Goal: Transaction & Acquisition: Purchase product/service

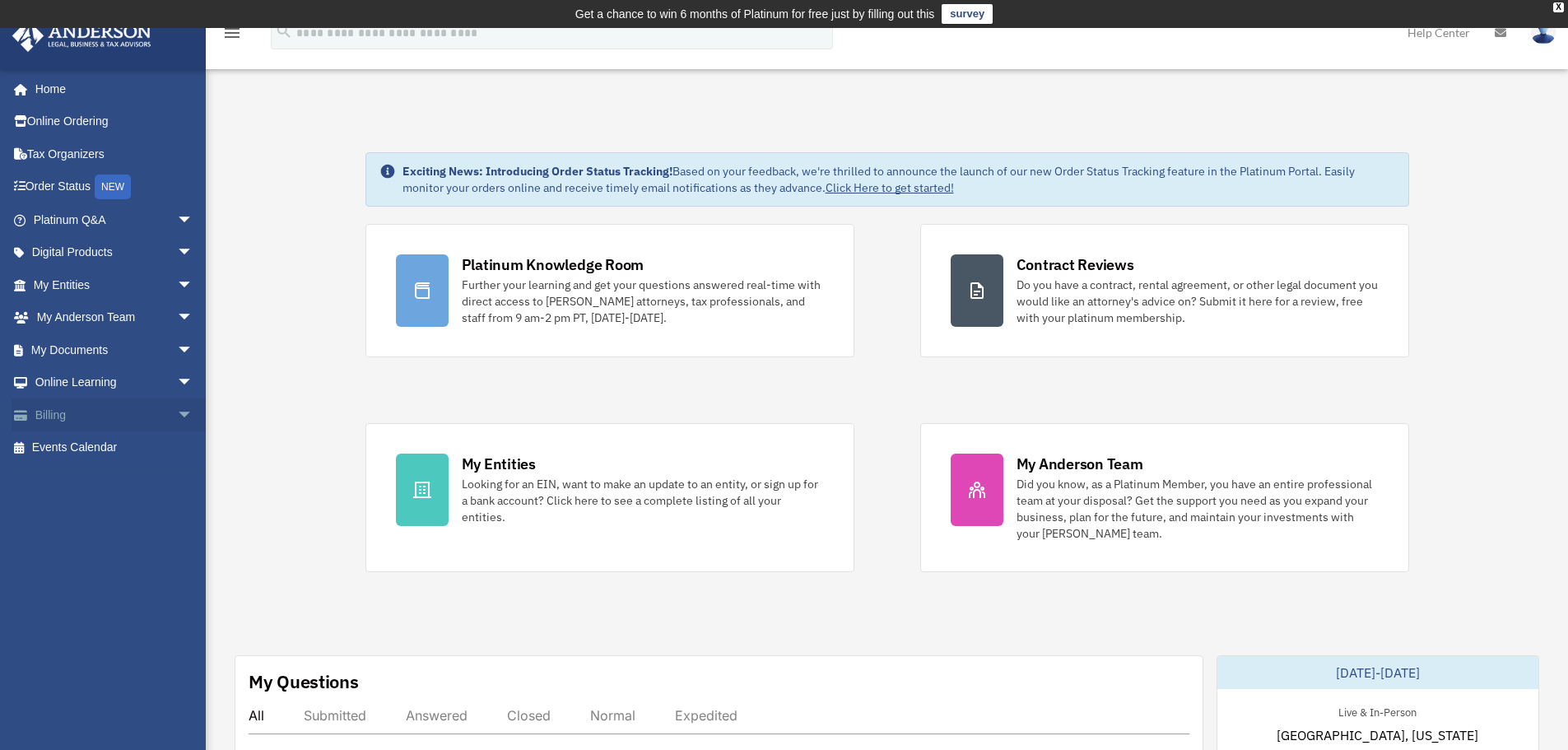
click at [44, 407] on link "Billing arrow_drop_down" at bounding box center [115, 414] width 207 height 33
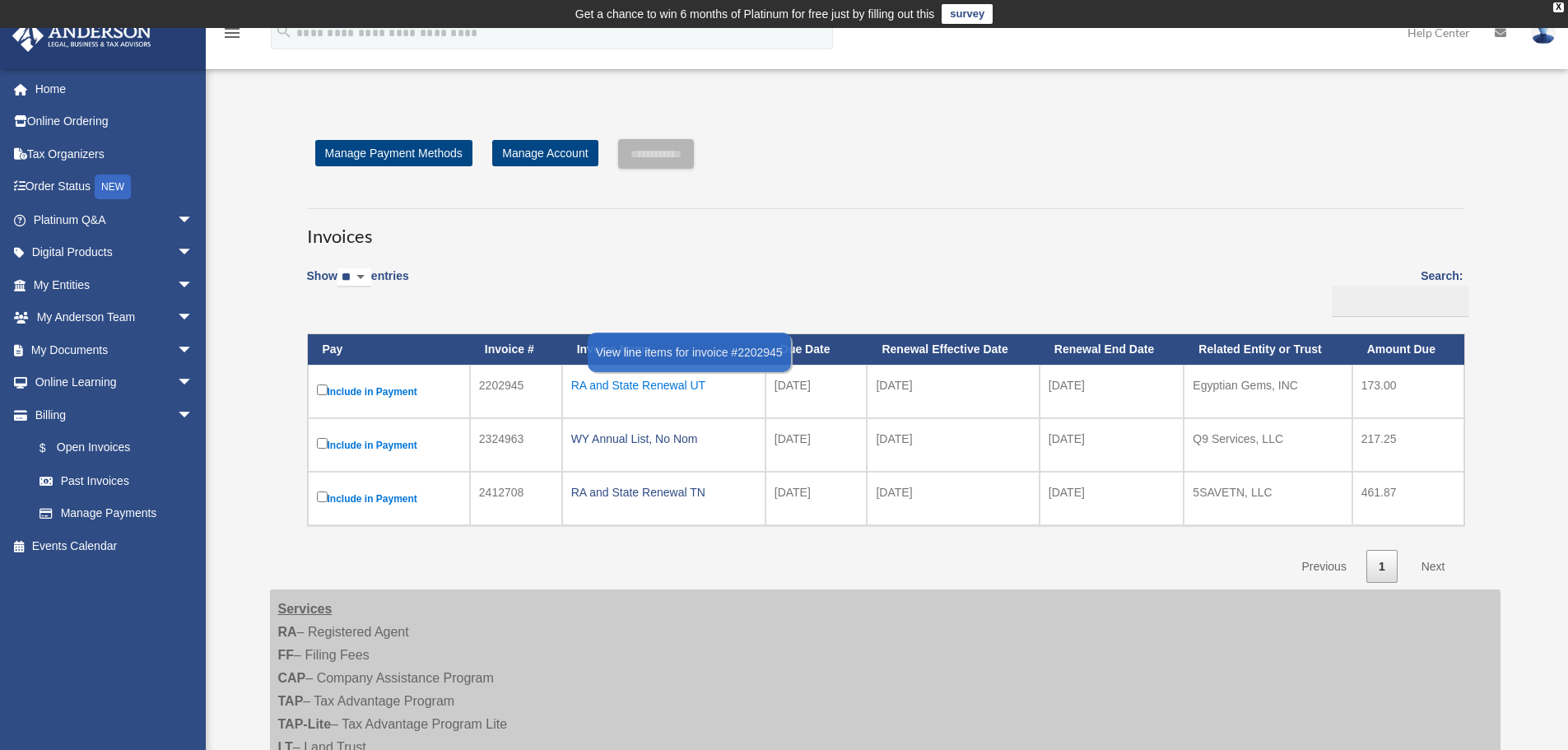
click at [641, 384] on div "RA and State Renewal UT" at bounding box center [664, 385] width 185 height 23
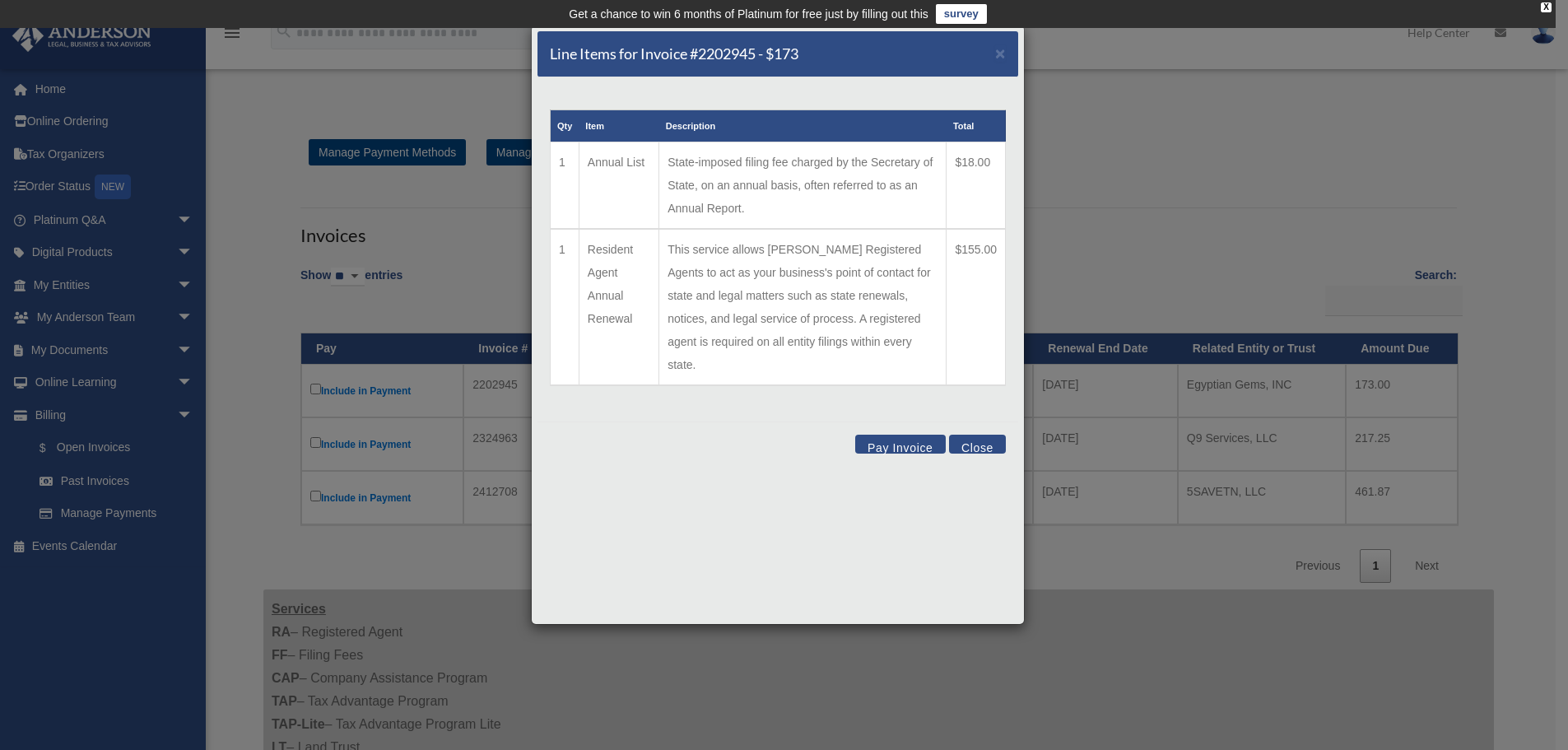
click at [971, 434] on button "Close" at bounding box center [977, 444] width 57 height 19
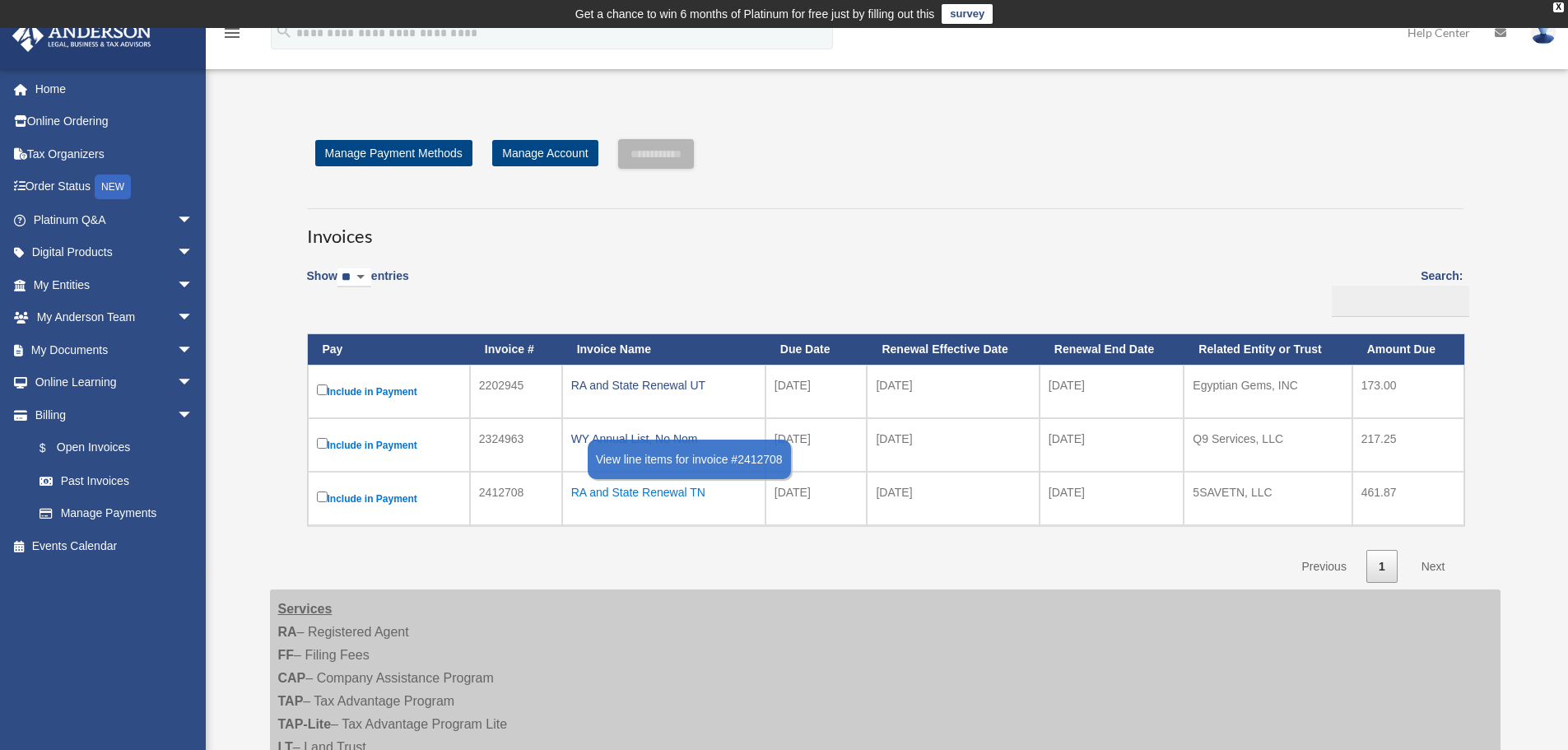
click at [611, 491] on div "RA and State Renewal TN" at bounding box center [664, 493] width 185 height 23
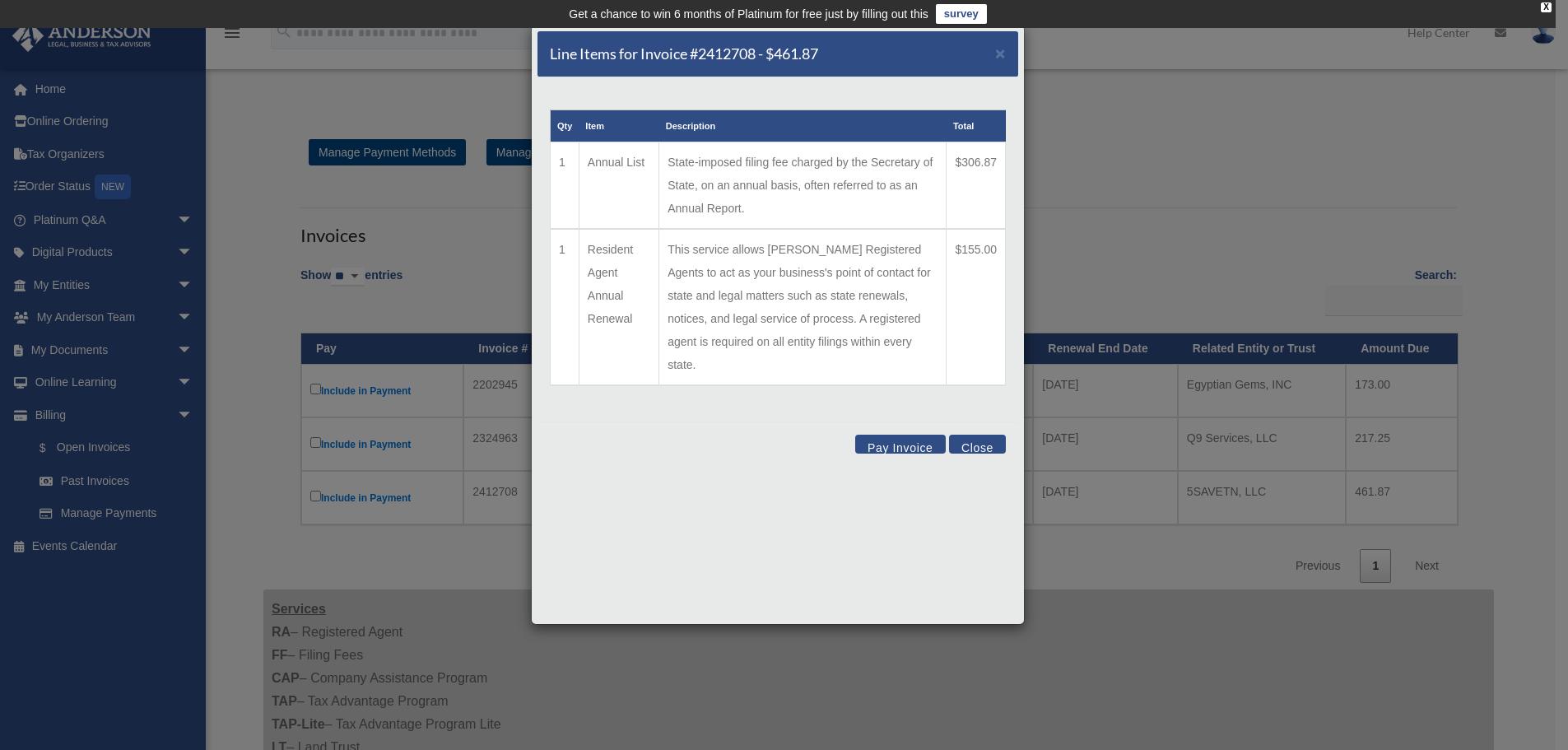
click at [978, 434] on button "Close" at bounding box center [977, 444] width 57 height 19
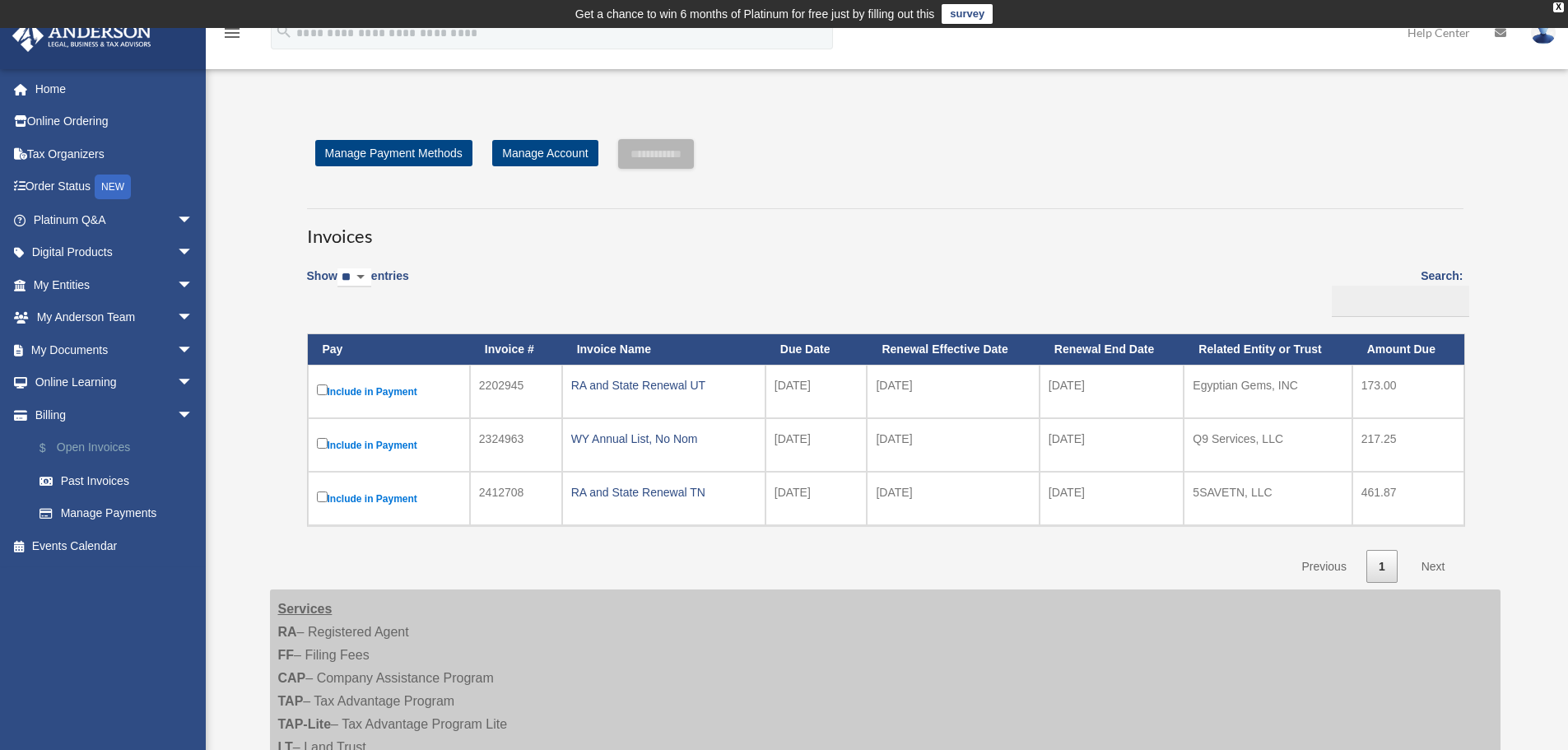
click at [99, 446] on link "$ Open Invoices" at bounding box center [120, 448] width 195 height 34
click at [651, 150] on input "**********" at bounding box center [656, 154] width 76 height 30
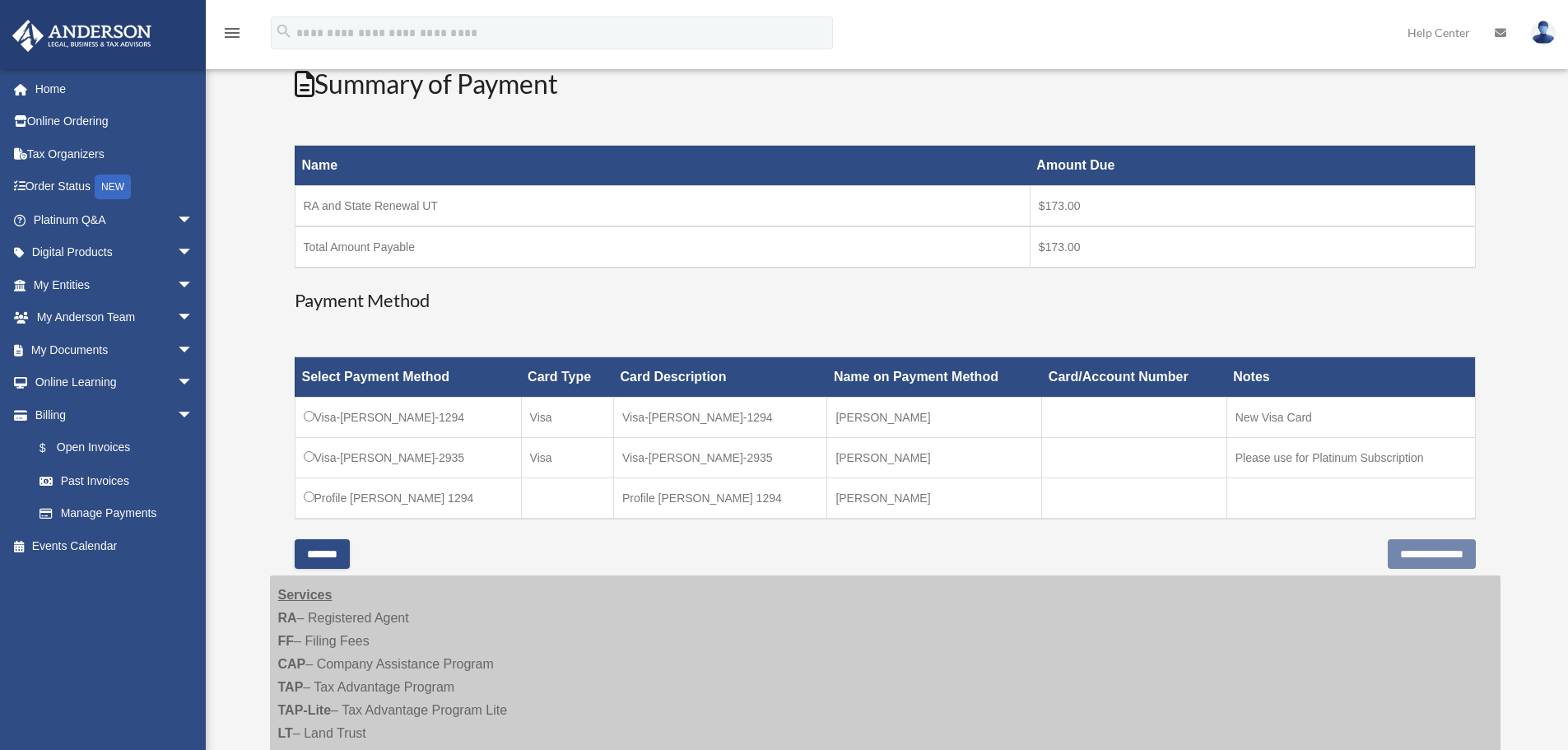
scroll to position [247, 0]
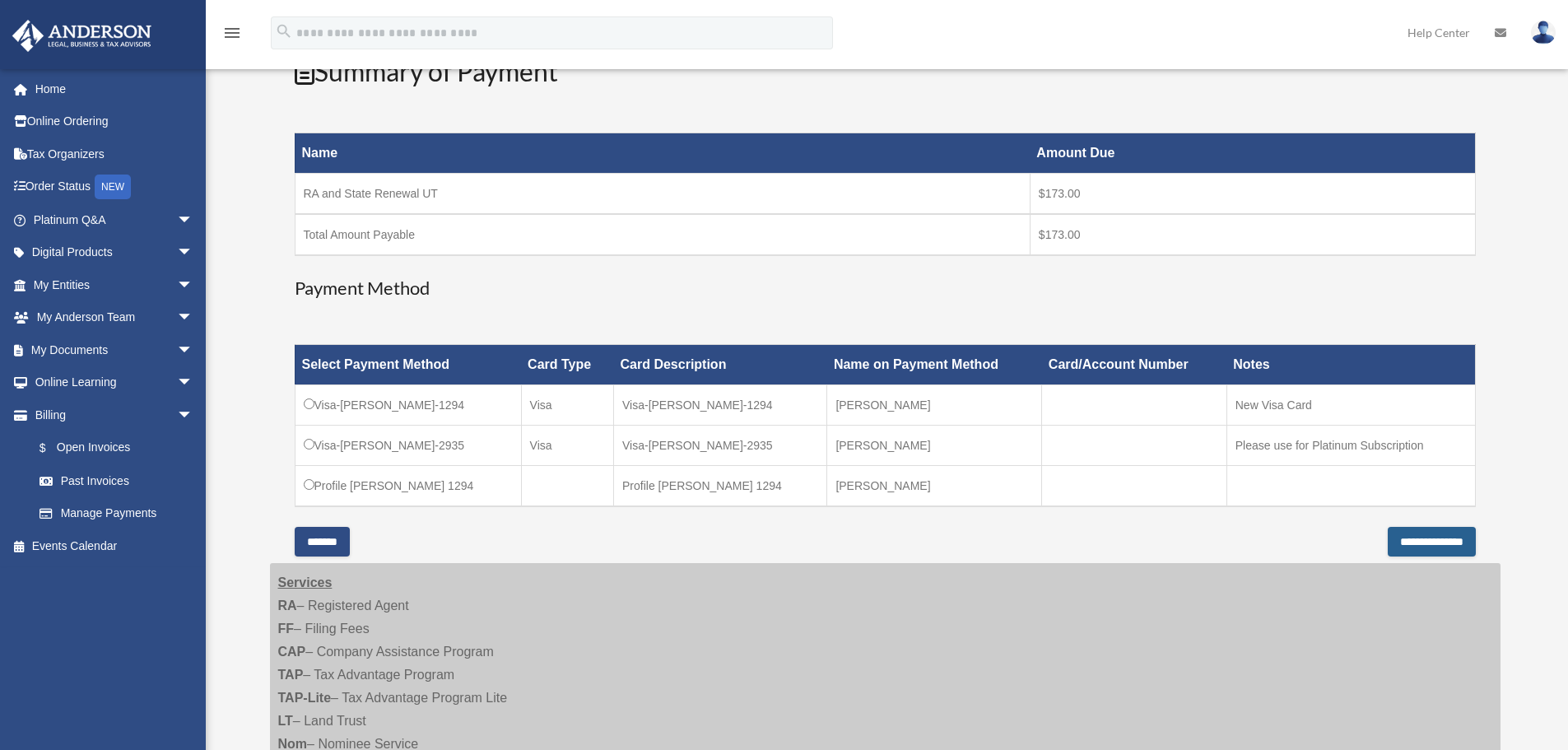
click at [1404, 543] on input "**********" at bounding box center [1432, 542] width 88 height 30
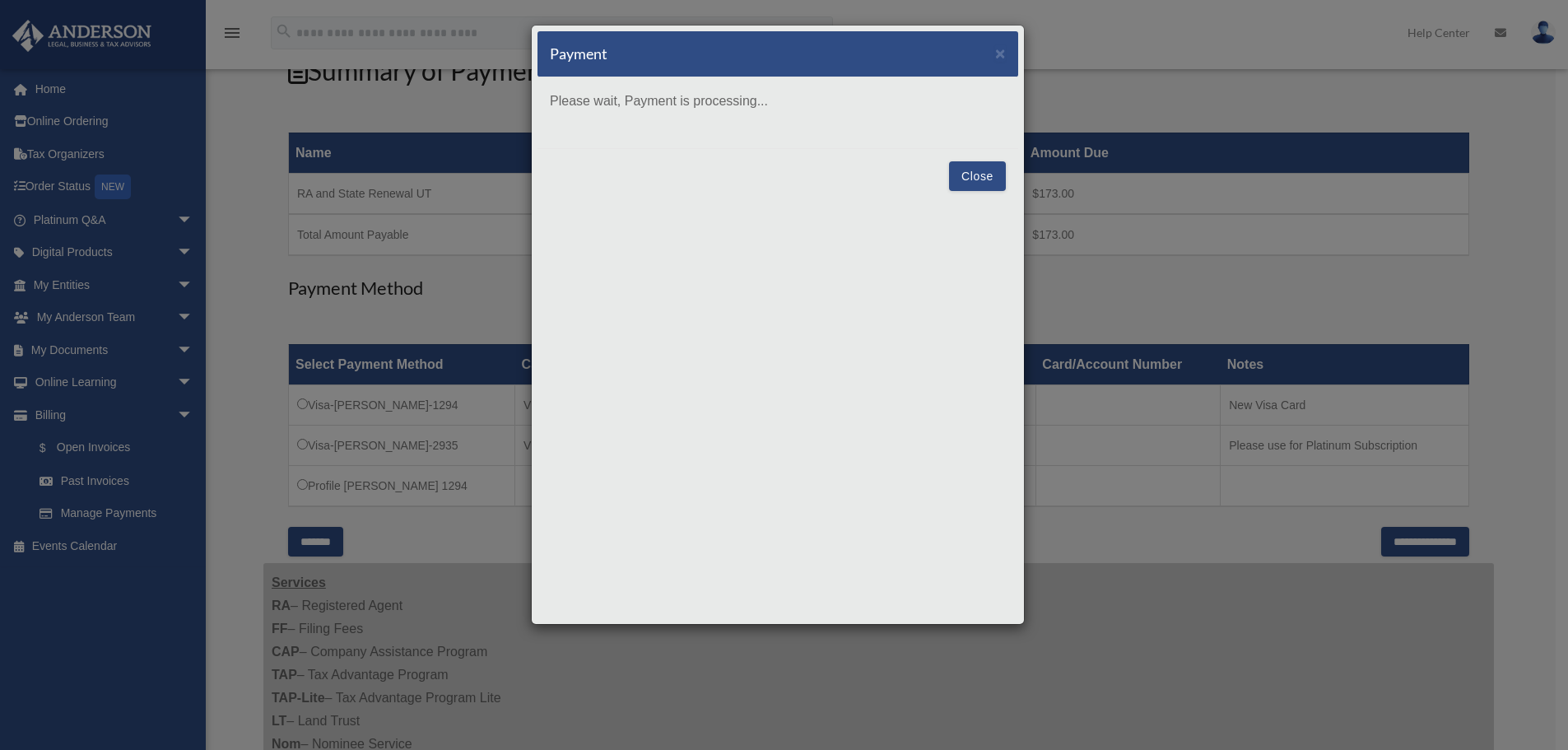
click at [973, 171] on button "Close" at bounding box center [977, 176] width 57 height 30
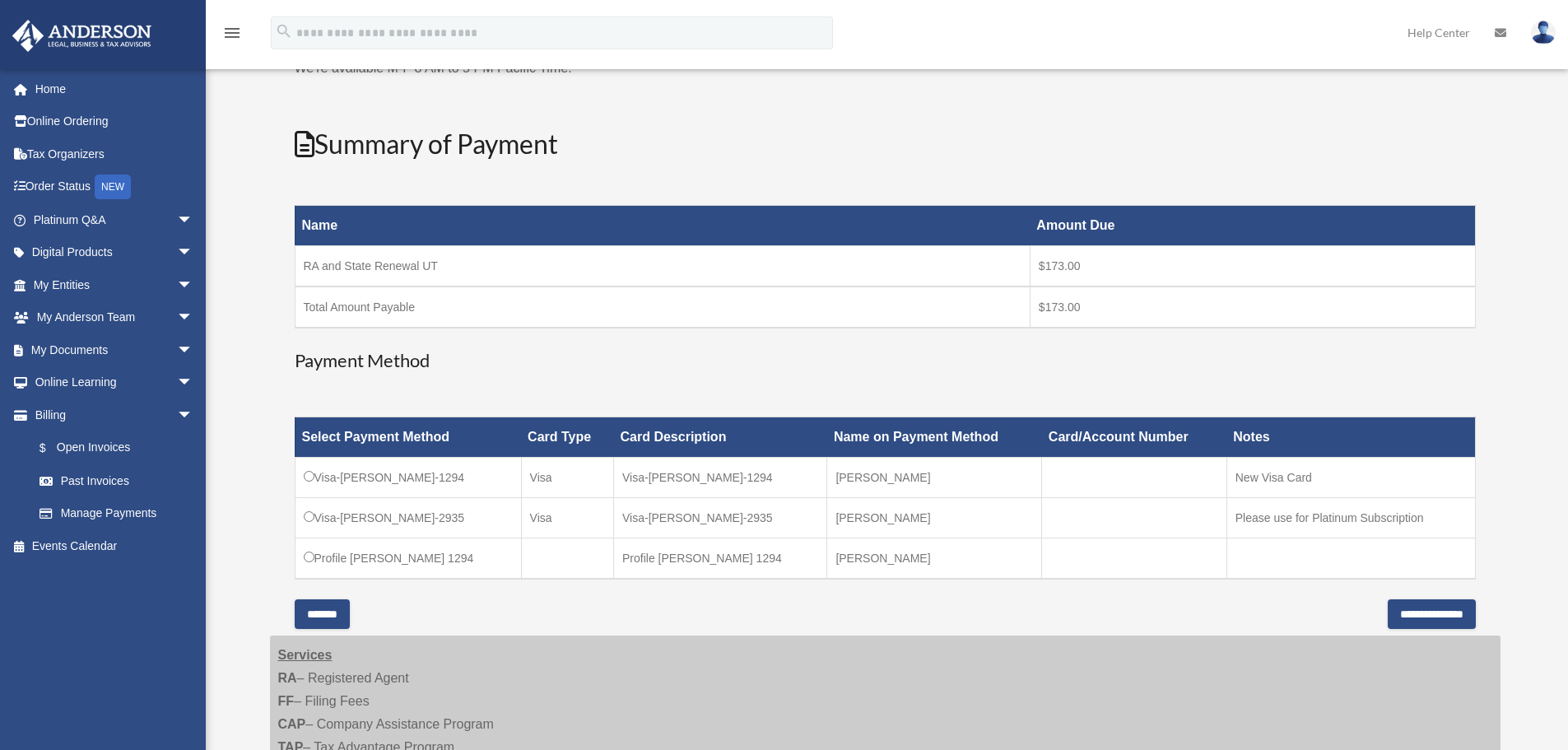
scroll to position [0, 0]
